Goal: Task Accomplishment & Management: Manage account settings

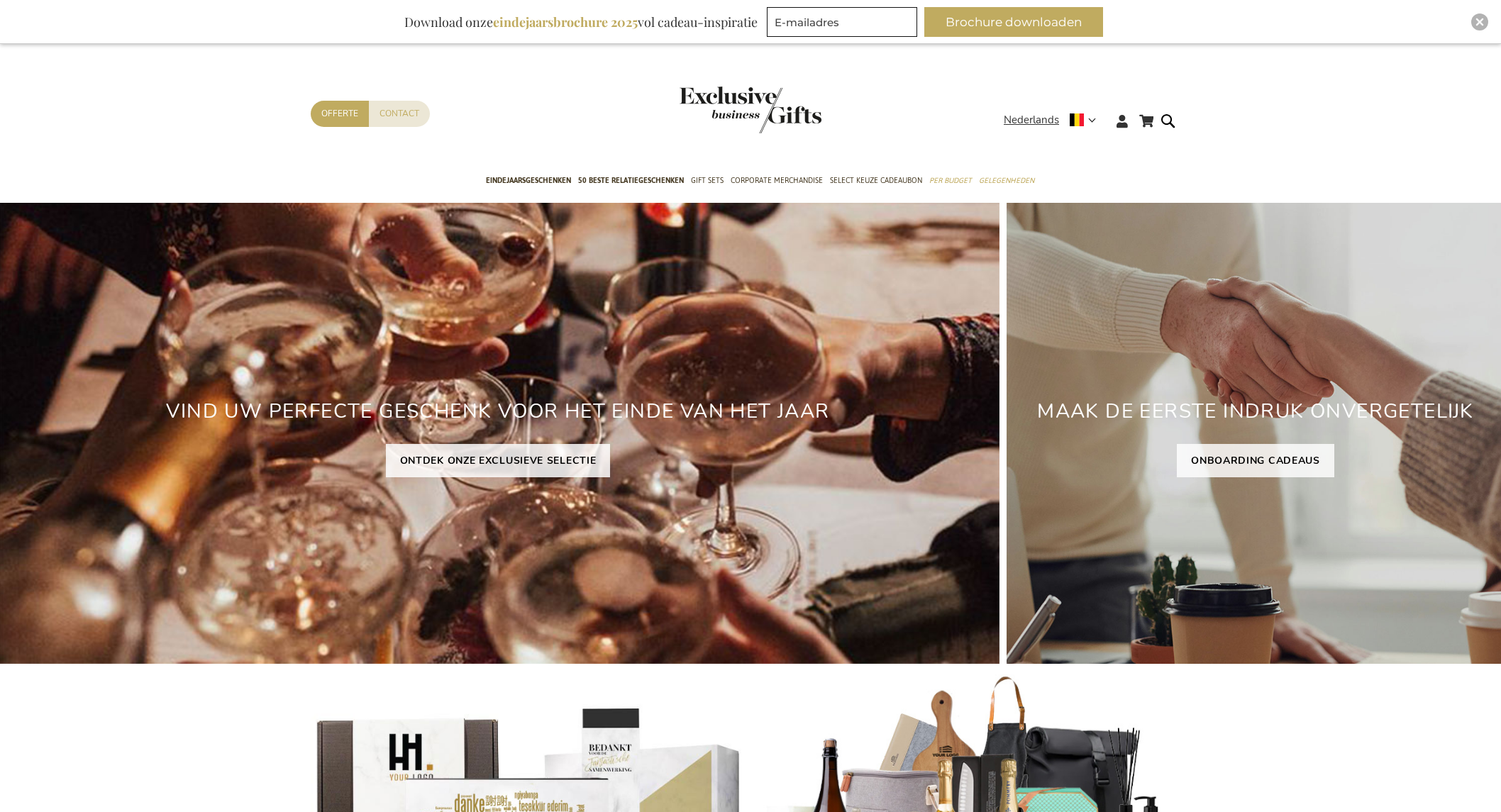
type input "[EMAIL_ADDRESS][DOMAIN_NAME]"
click at [284, 112] on div "Winkelwagen Winkelwagen Sluiten U heeft geen product(en) in uw winkelwagen. Ga …" at bounding box center [750, 124] width 1501 height 77
click at [1127, 122] on icon at bounding box center [1122, 121] width 11 height 12
click at [1140, 157] on link "Login" at bounding box center [1131, 150] width 27 height 14
click at [1143, 152] on link "Login" at bounding box center [1131, 150] width 27 height 14
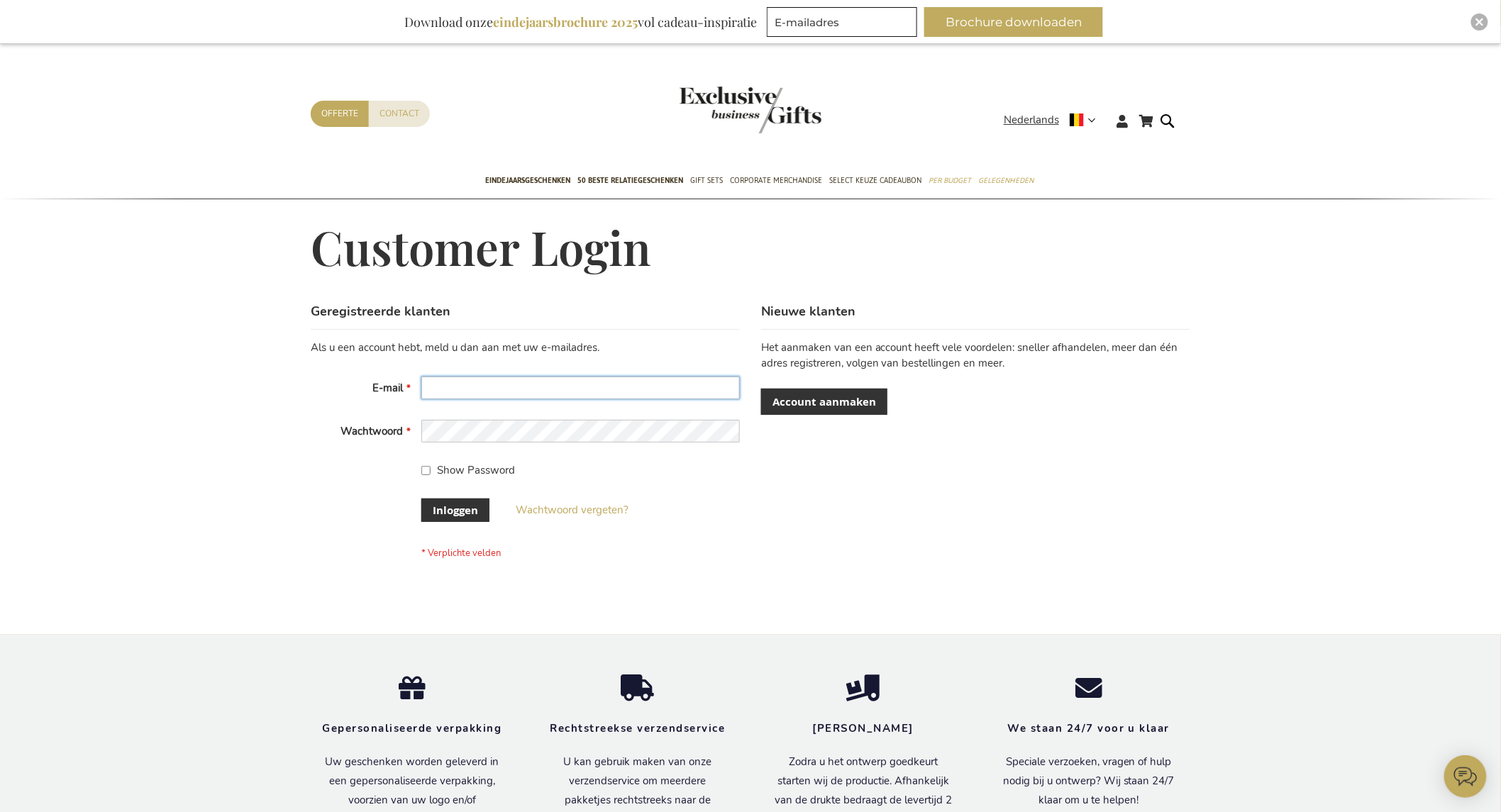
type input "[EMAIL_ADDRESS][DOMAIN_NAME]"
click at [570, 391] on input "[EMAIL_ADDRESS][DOMAIN_NAME]" at bounding box center [580, 387] width 318 height 23
